Goal: Communication & Community: Share content

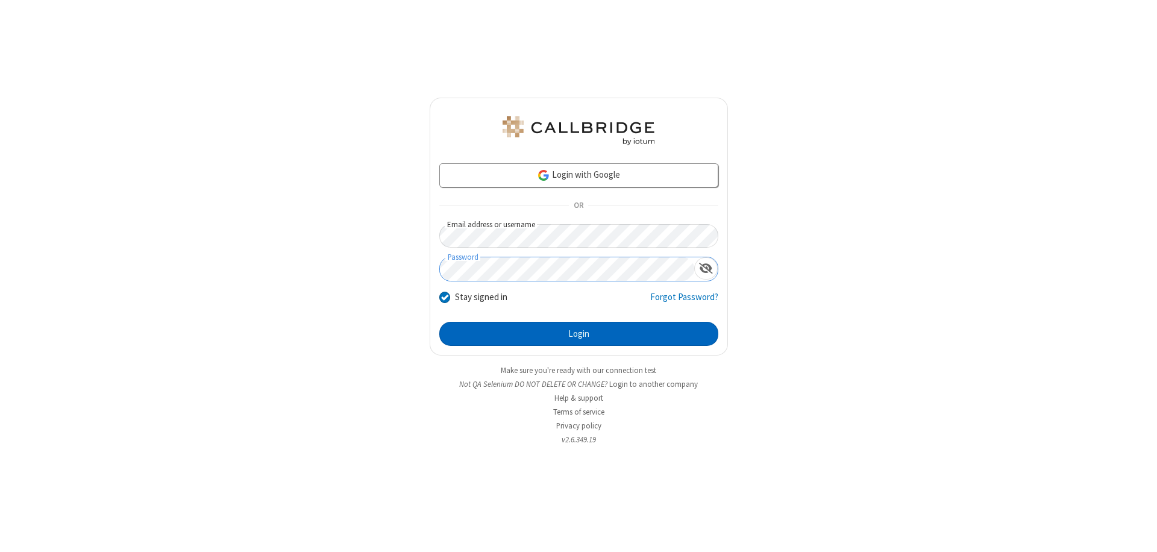
click at [579, 334] on button "Login" at bounding box center [578, 334] width 279 height 24
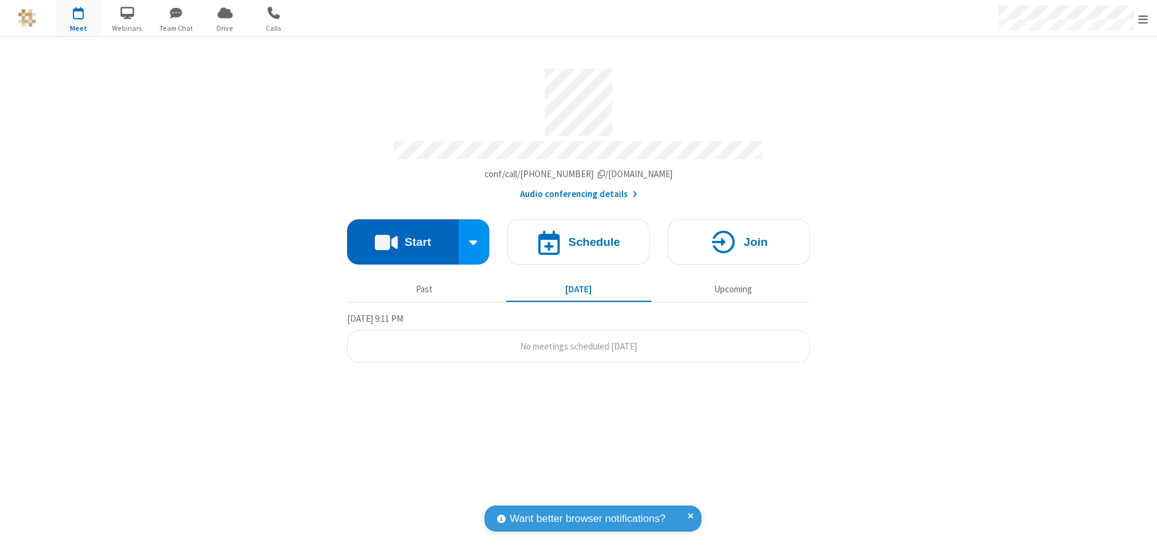
click at [403, 236] on button "Start" at bounding box center [403, 241] width 112 height 45
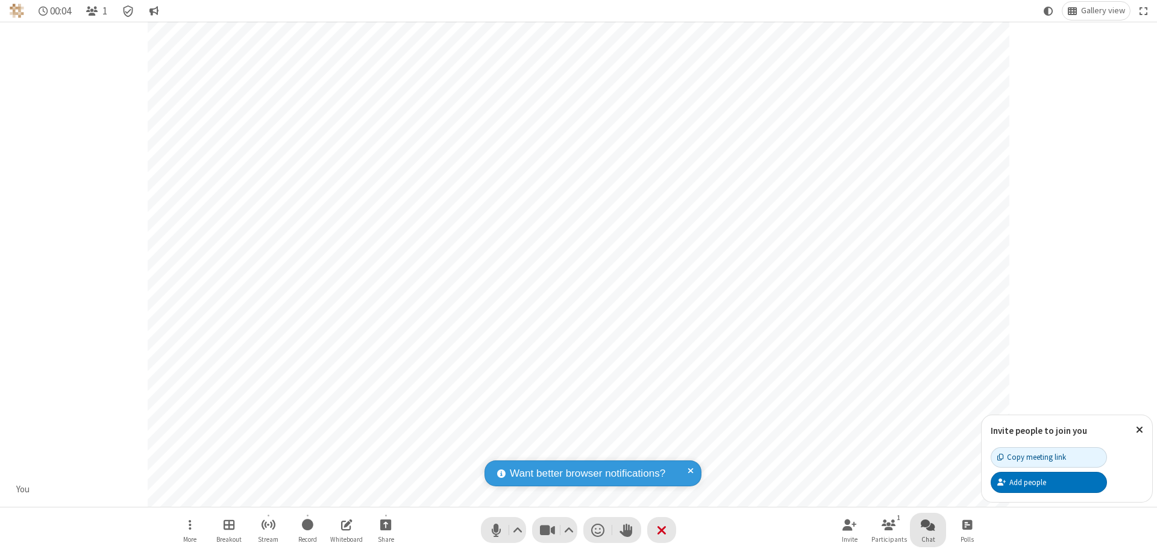
click at [928, 524] on span "Open chat" at bounding box center [928, 524] width 14 height 15
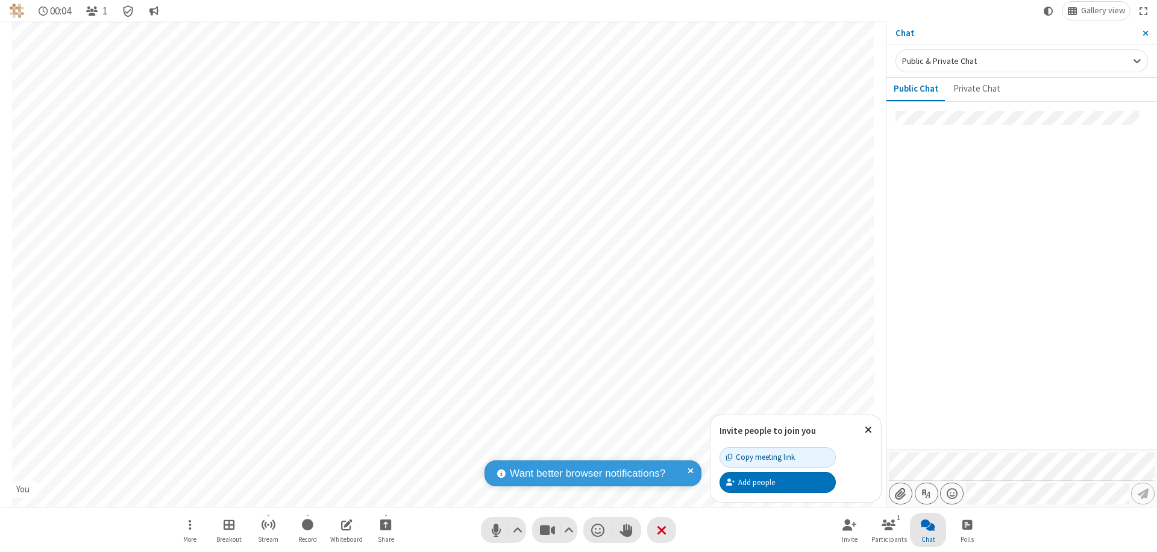
type input "C:\fakepath\doc_test.docx"
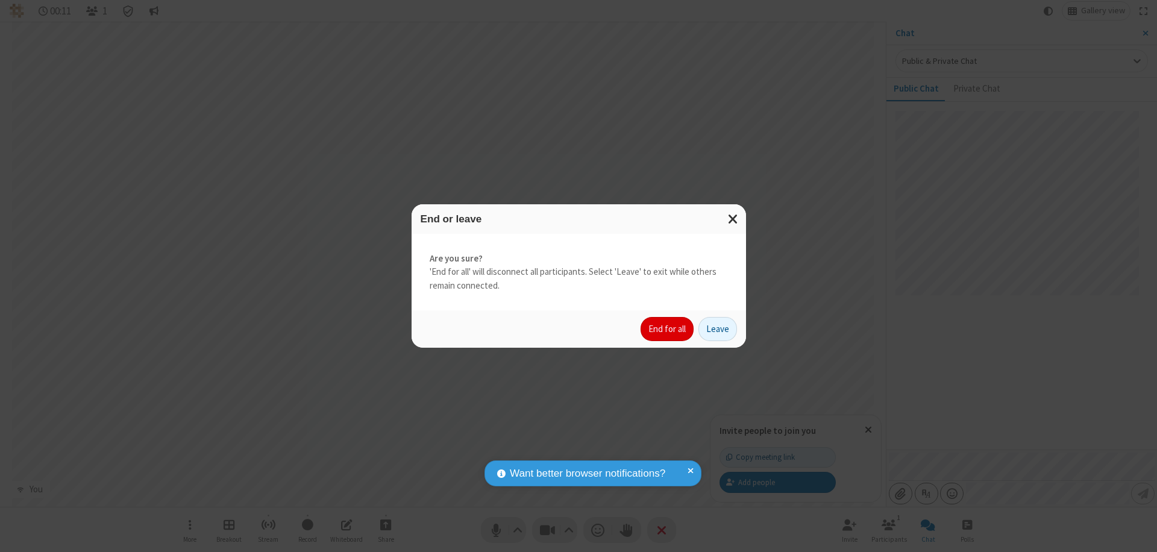
click at [668, 329] on button "End for all" at bounding box center [667, 329] width 53 height 24
